Goal: Task Accomplishment & Management: Manage account settings

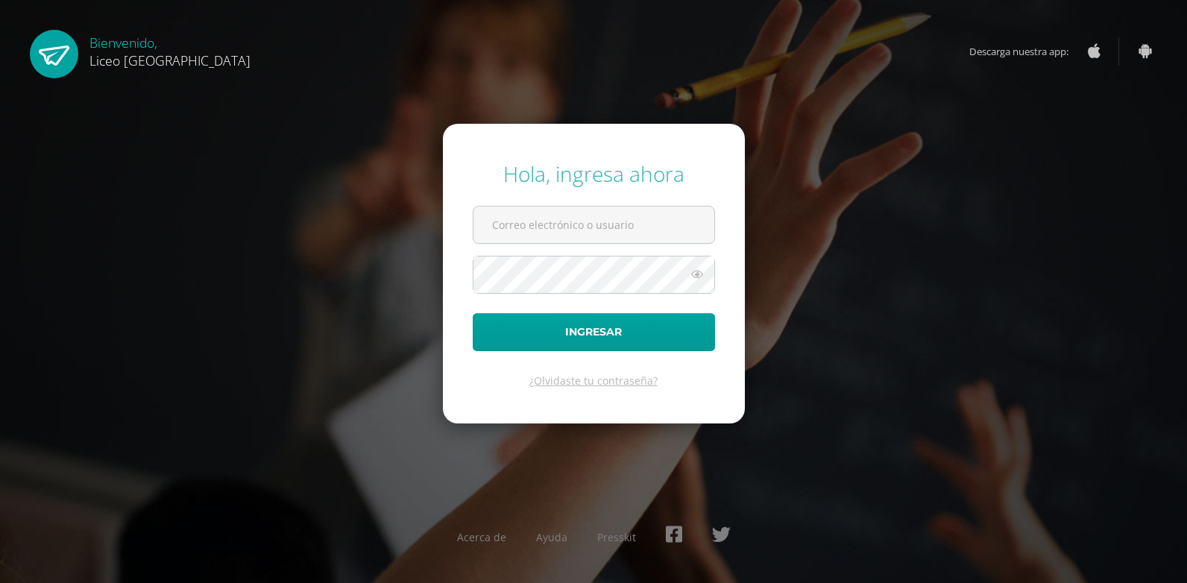
type input "julio.gonzalez@liceoguatemala.edu.gt"
click at [473, 313] on button "Ingresar" at bounding box center [594, 332] width 242 height 38
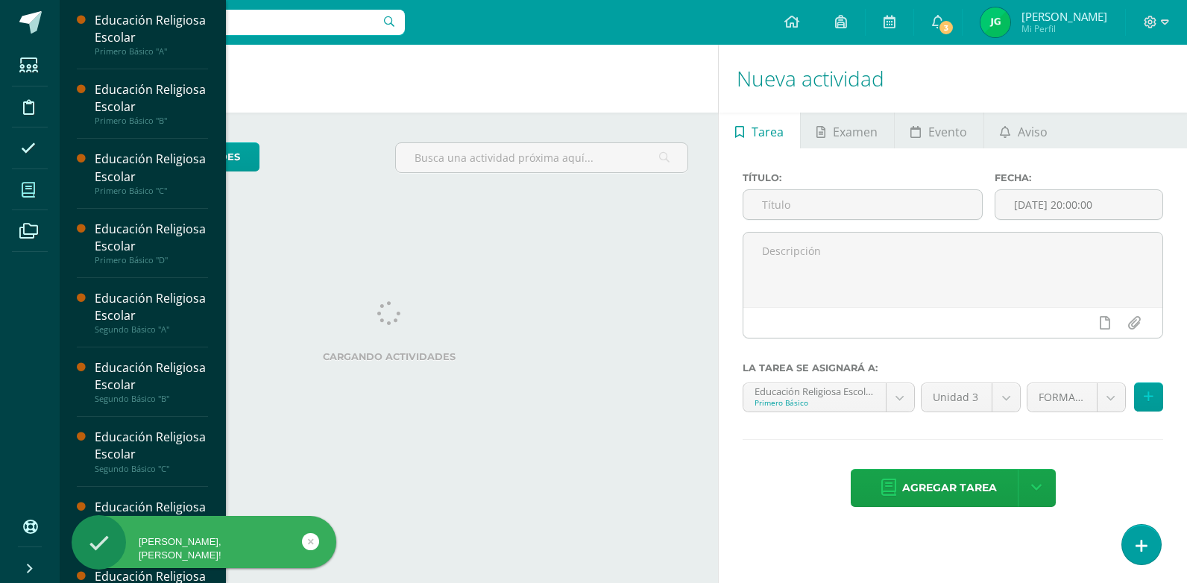
click at [33, 191] on icon at bounding box center [28, 190] width 13 height 15
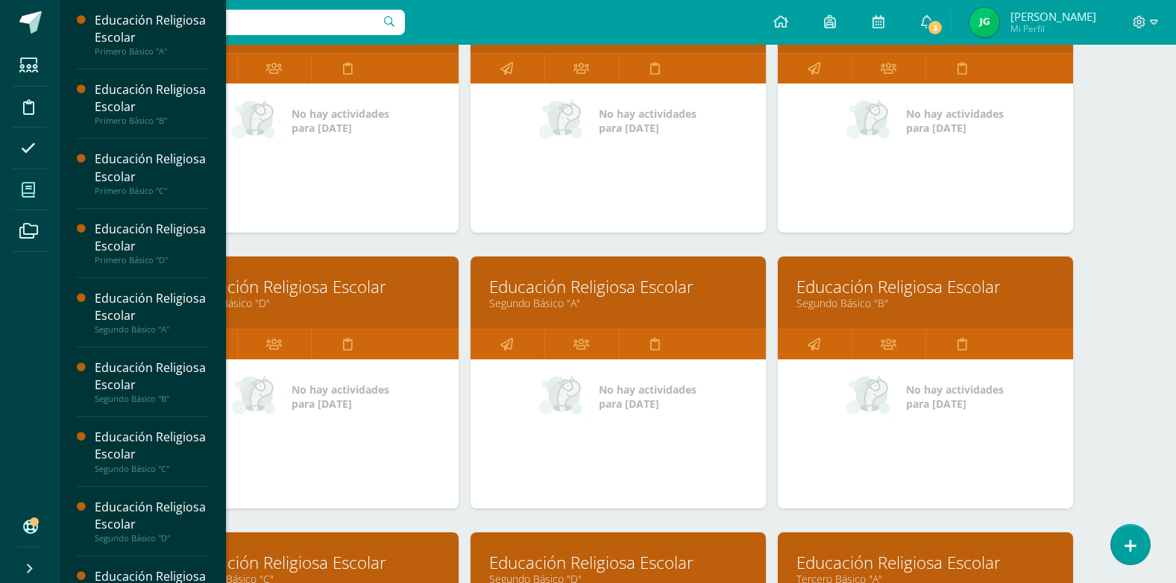
scroll to position [298, 0]
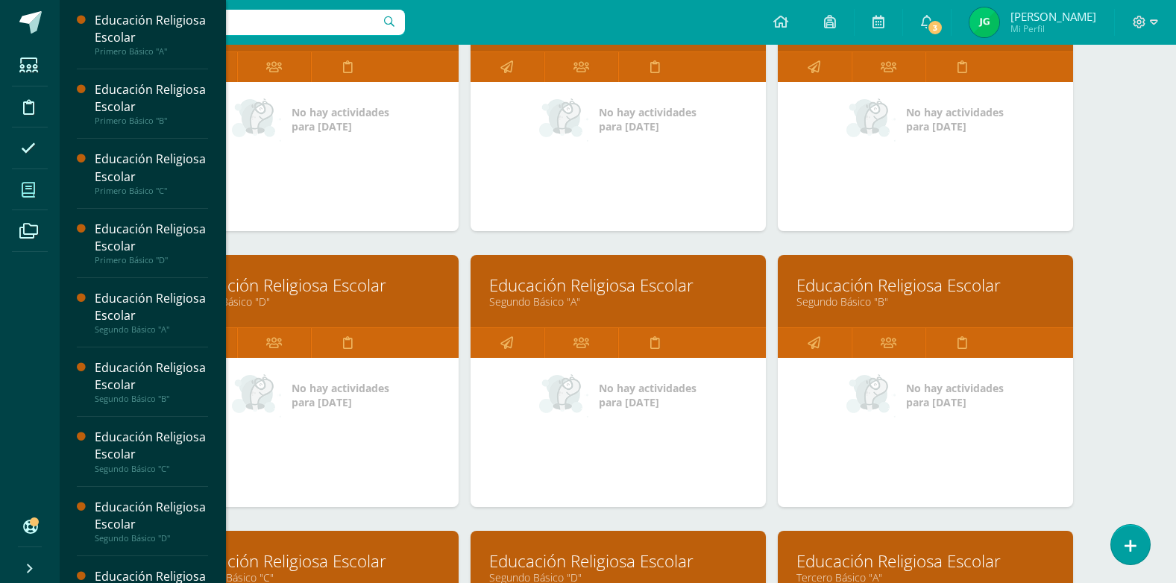
click at [1105, 461] on div "Mis cursos Mis Cursos (10) Mis Extracurriculares (0) Supervisados (10) Todos lo…" at bounding box center [618, 464] width 1116 height 1435
click at [1149, 207] on div "Mis cursos Mis Cursos (10) Mis Extracurriculares (0) Supervisados (10) Todos lo…" at bounding box center [618, 464] width 1116 height 1435
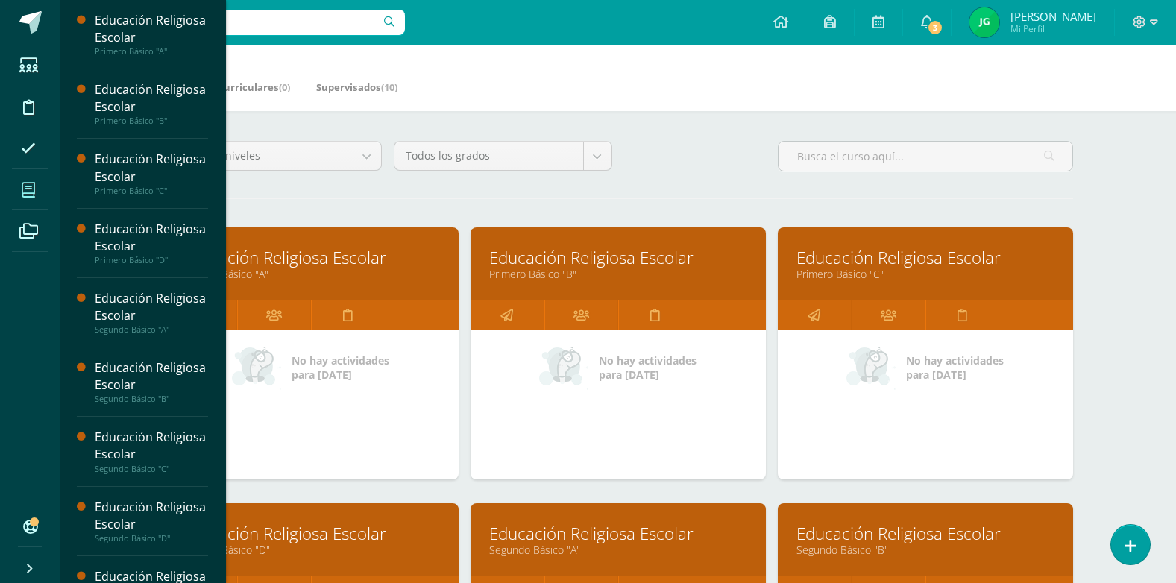
scroll to position [149, 0]
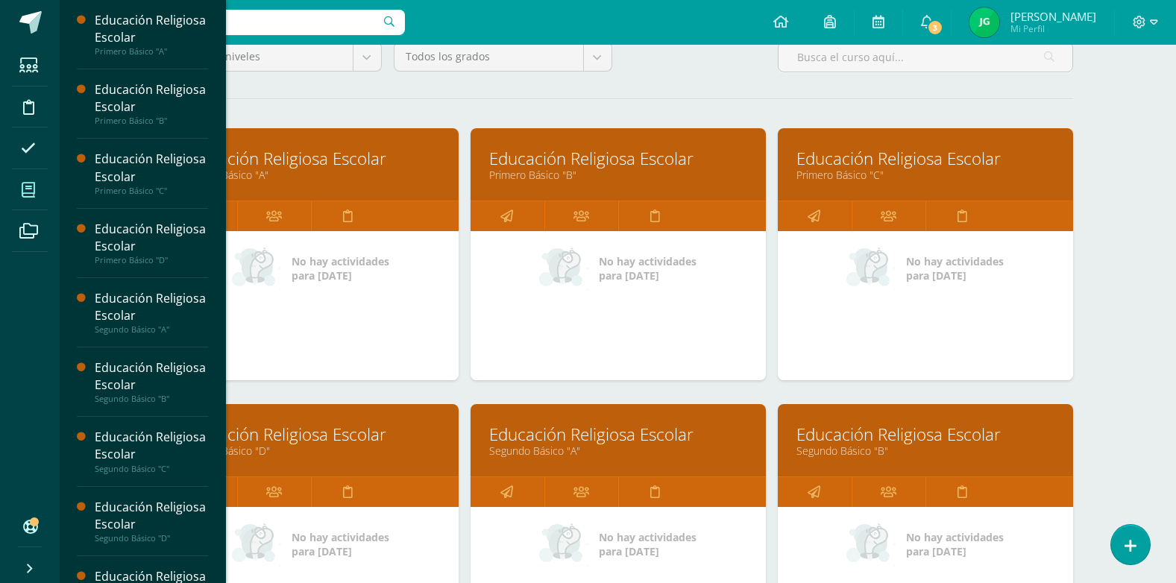
click at [382, 288] on div "No hay actividades para hoy" at bounding box center [311, 268] width 250 height 45
click at [322, 327] on div "No hay actividades para hoy" at bounding box center [310, 305] width 295 height 149
click at [332, 328] on div "No hay actividades para hoy" at bounding box center [310, 305] width 295 height 149
click at [362, 163] on link "Educación Religiosa Escolar" at bounding box center [311, 158] width 258 height 23
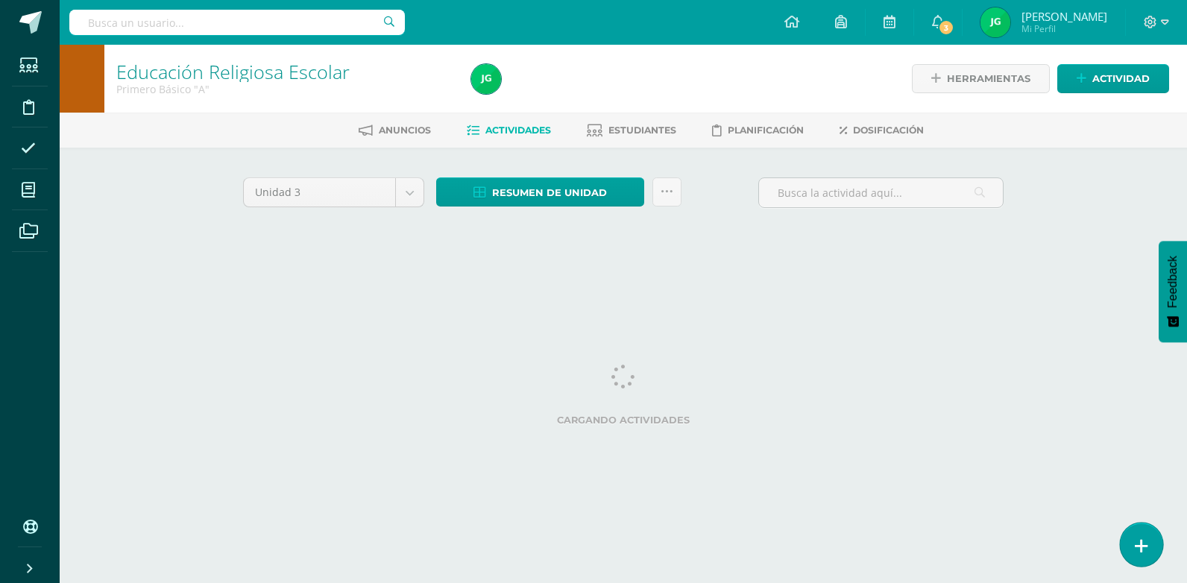
click at [1157, 546] on link at bounding box center [1141, 544] width 42 height 43
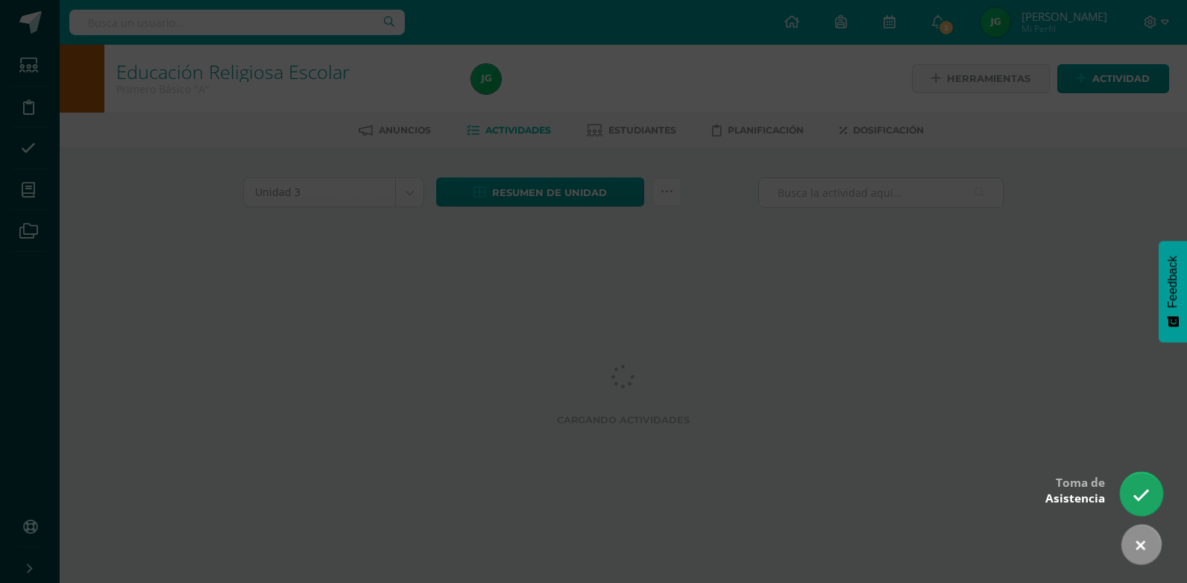
click at [1139, 499] on icon at bounding box center [1140, 495] width 17 height 17
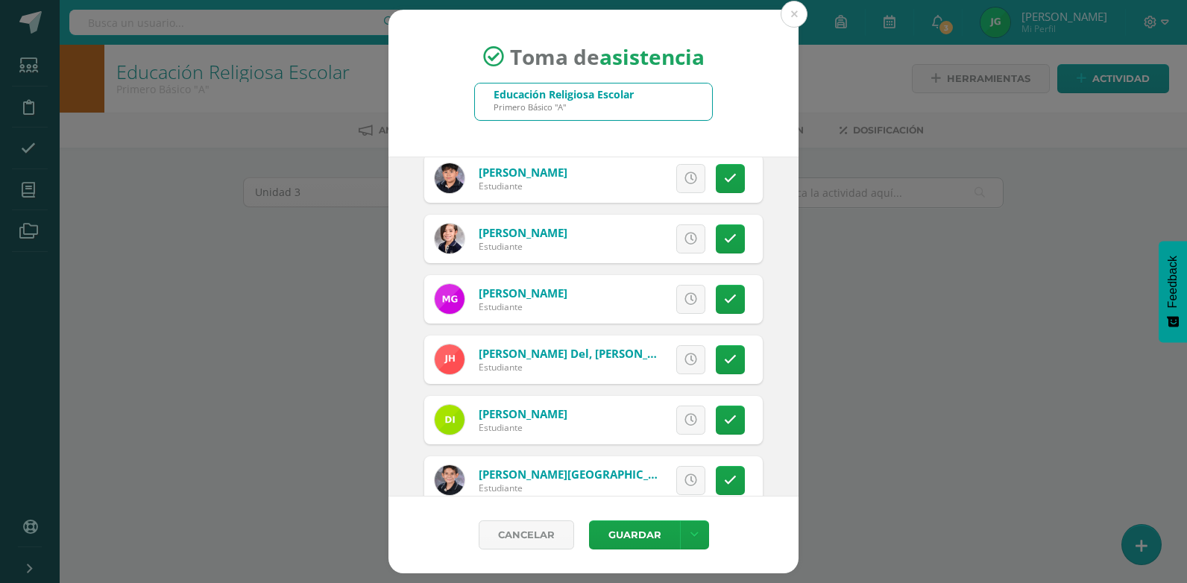
scroll to position [969, 0]
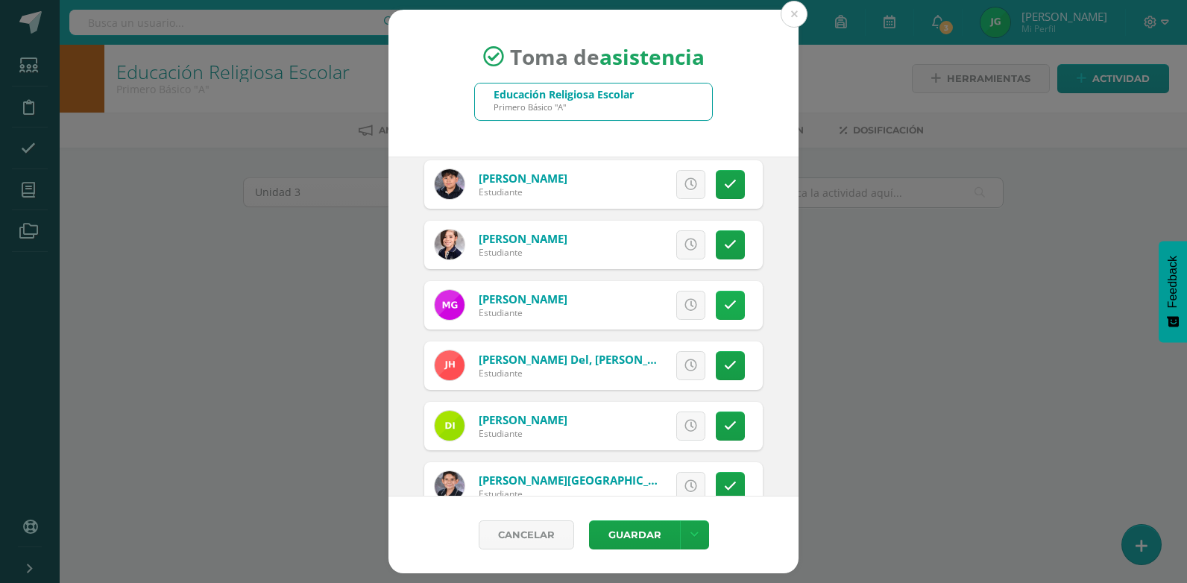
click at [724, 306] on icon at bounding box center [730, 305] width 13 height 13
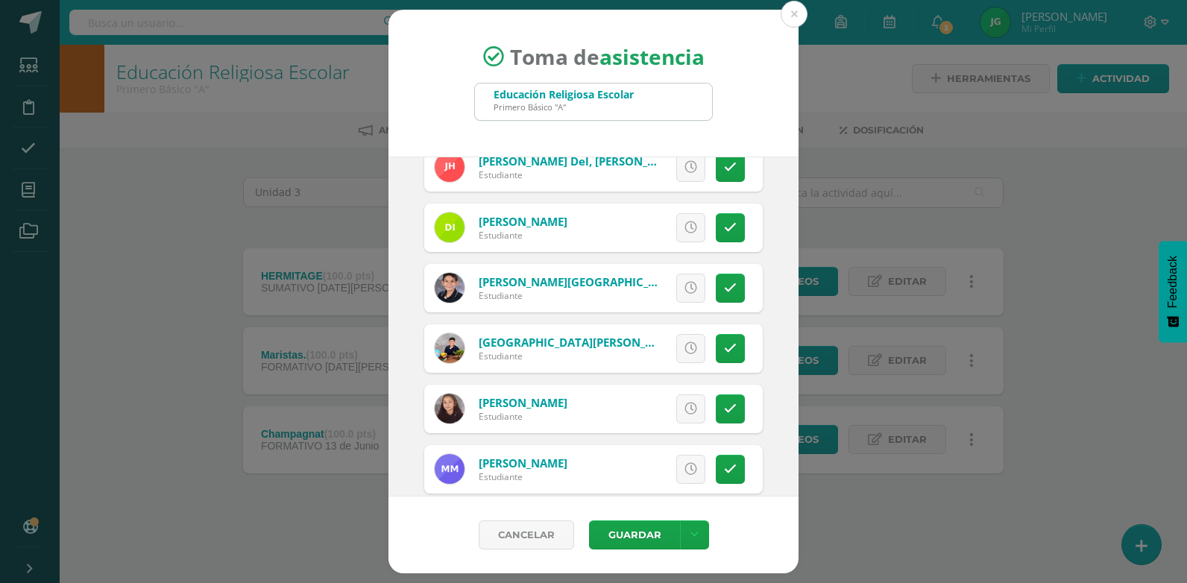
scroll to position [1193, 0]
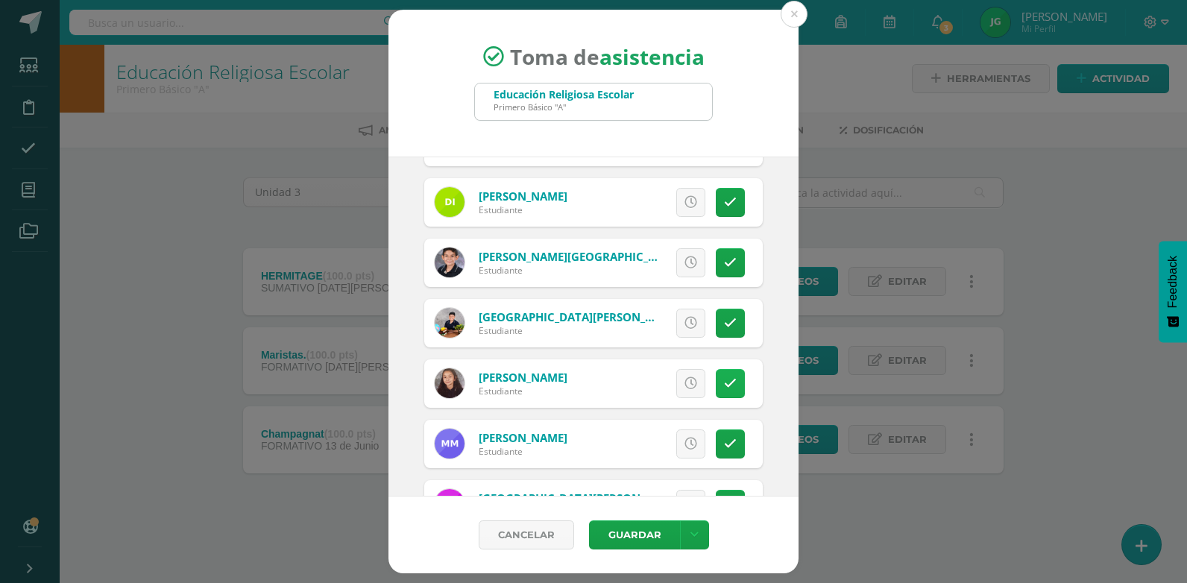
click at [724, 388] on icon at bounding box center [730, 383] width 13 height 13
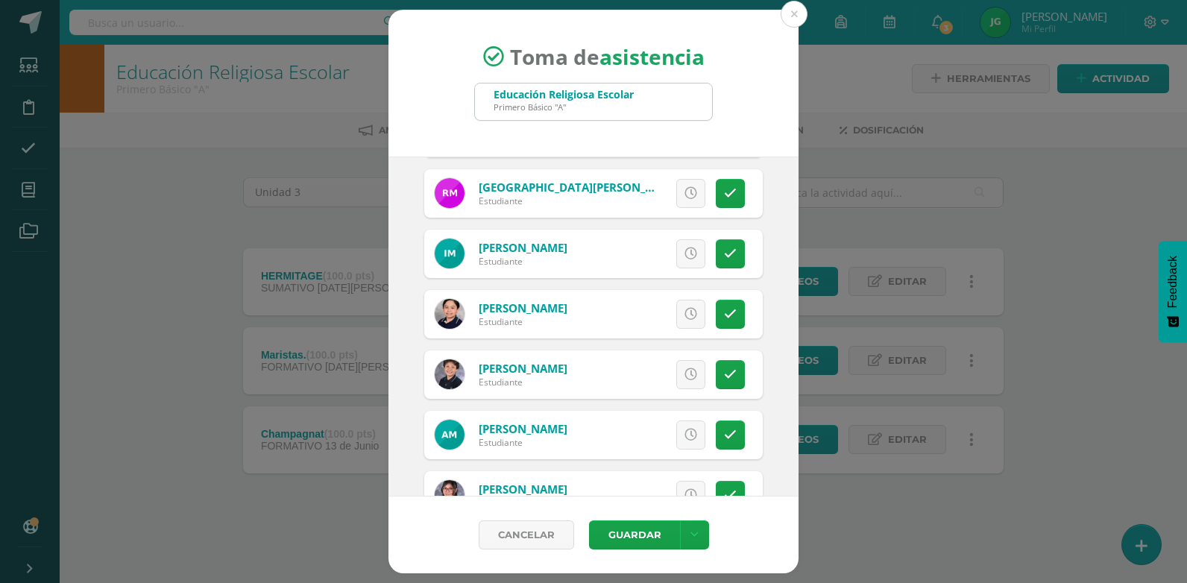
scroll to position [1484, 0]
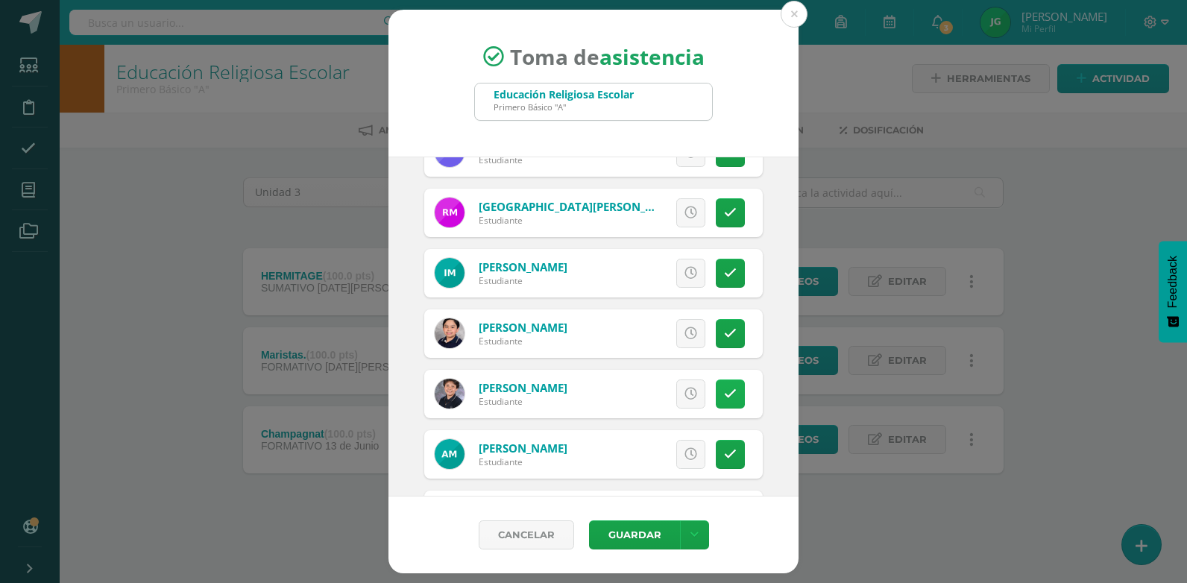
click at [724, 394] on icon at bounding box center [730, 394] width 13 height 13
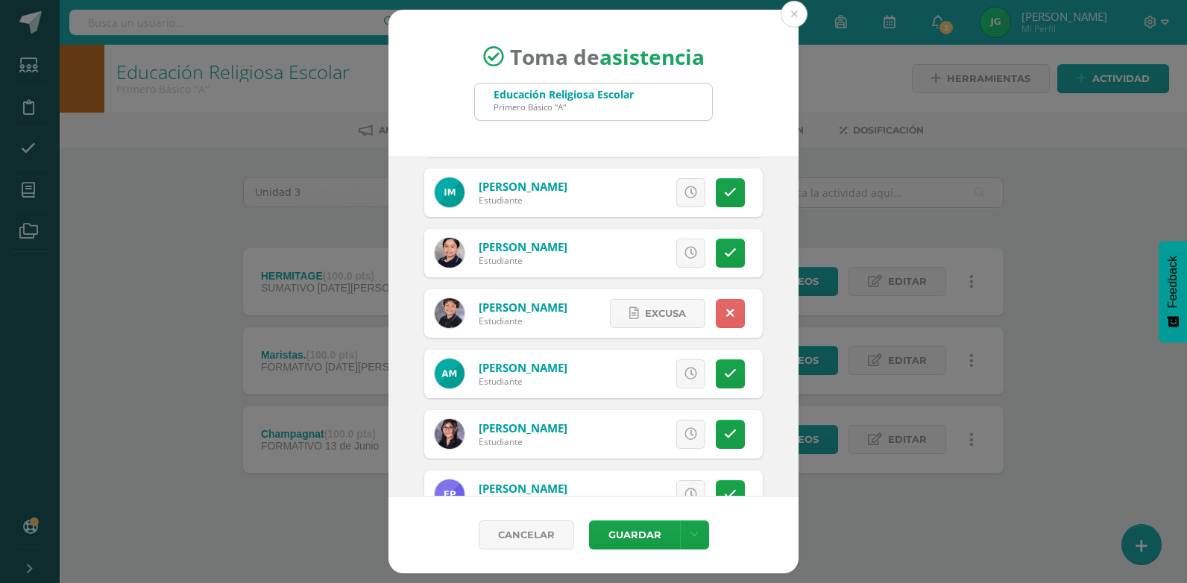
scroll to position [1559, 0]
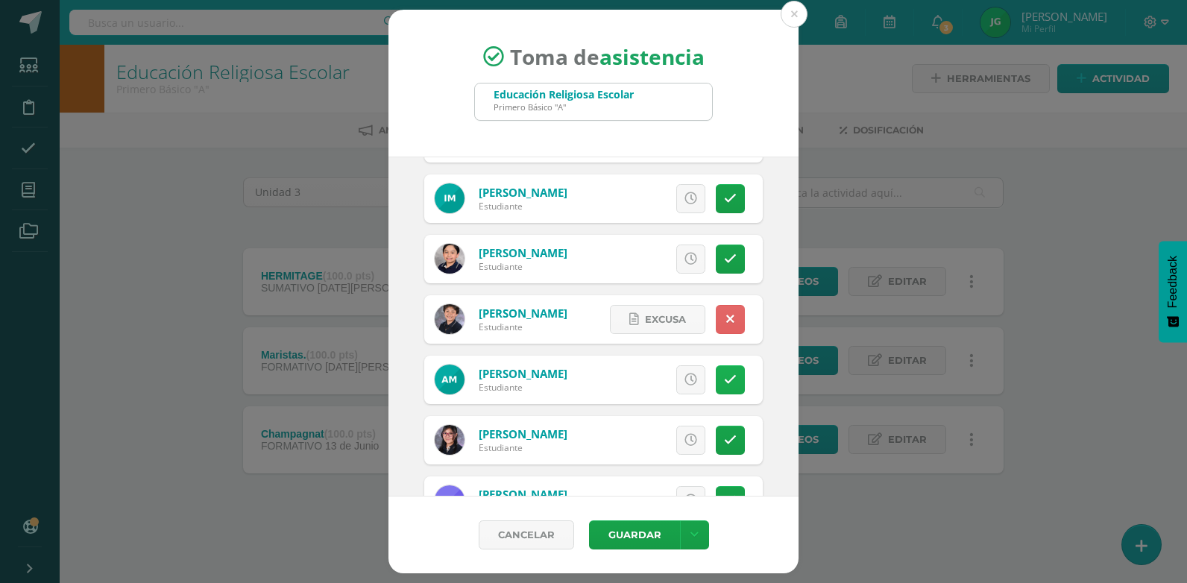
click at [724, 381] on icon at bounding box center [730, 379] width 13 height 13
click at [658, 532] on button "Guardar" at bounding box center [634, 534] width 91 height 29
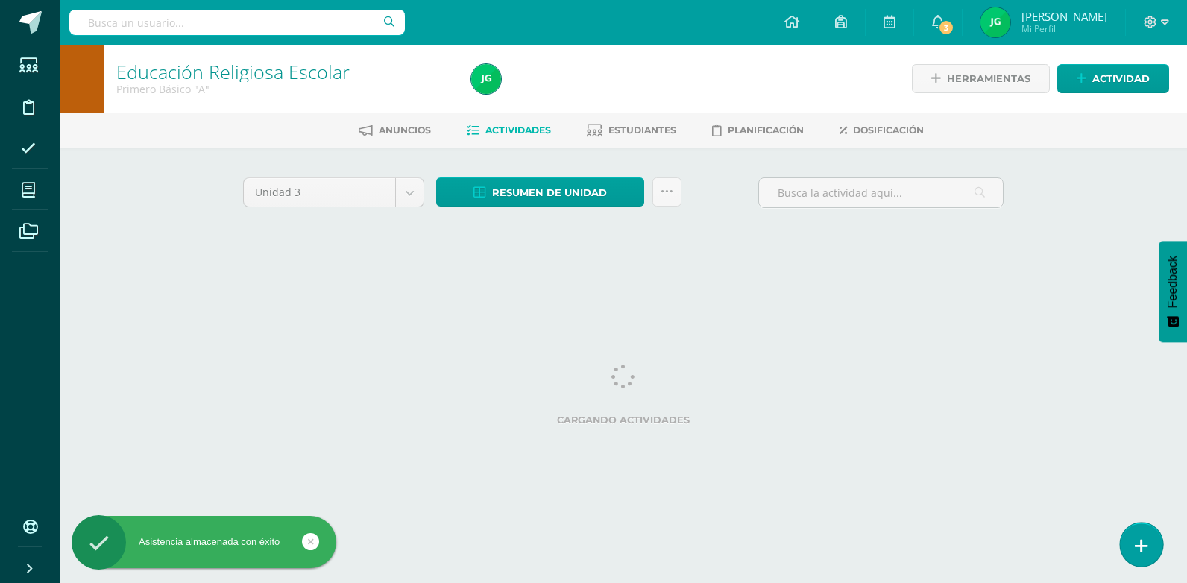
click at [1137, 557] on link at bounding box center [1141, 544] width 42 height 43
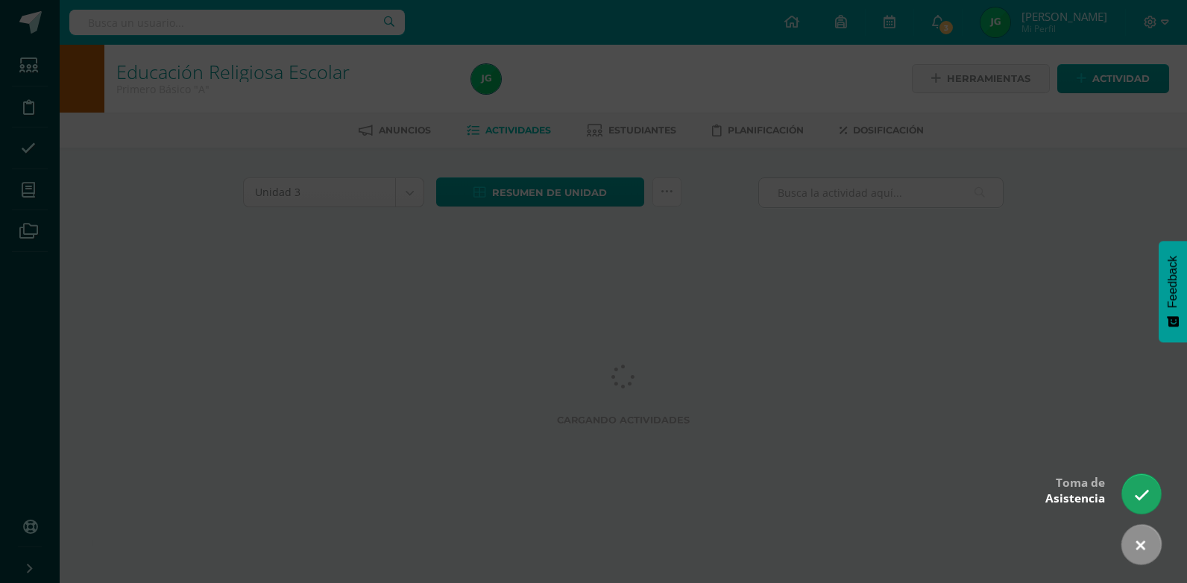
drag, startPoint x: 1141, startPoint y: 497, endPoint x: 534, endPoint y: 445, distance: 609.1
click at [1140, 499] on icon at bounding box center [1142, 496] width 16 height 16
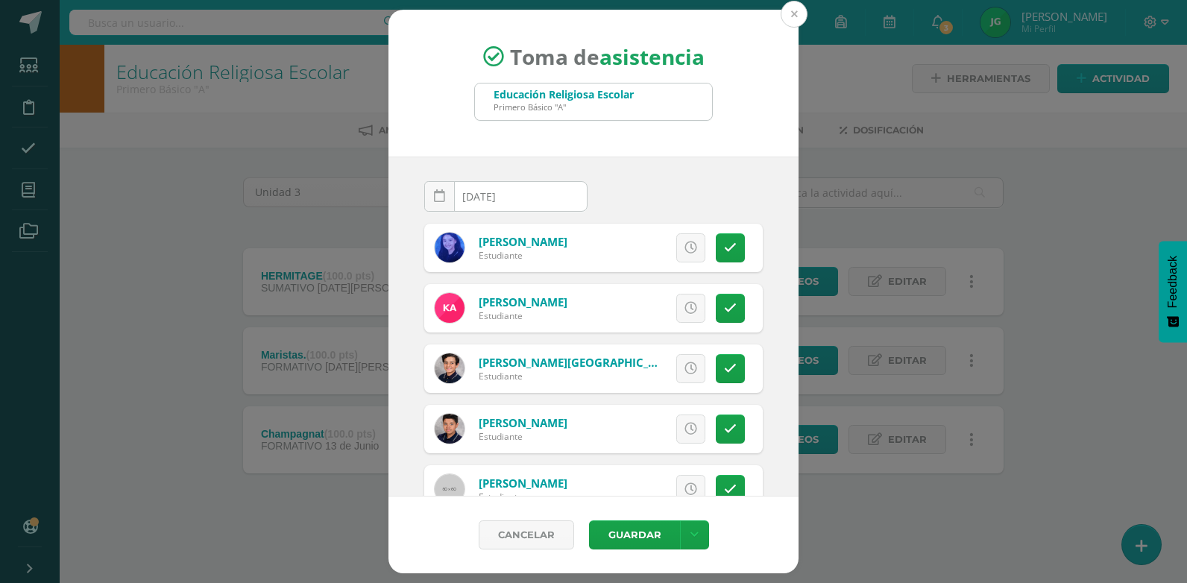
click at [798, 20] on button at bounding box center [794, 14] width 27 height 27
